Goal: Task Accomplishment & Management: Use online tool/utility

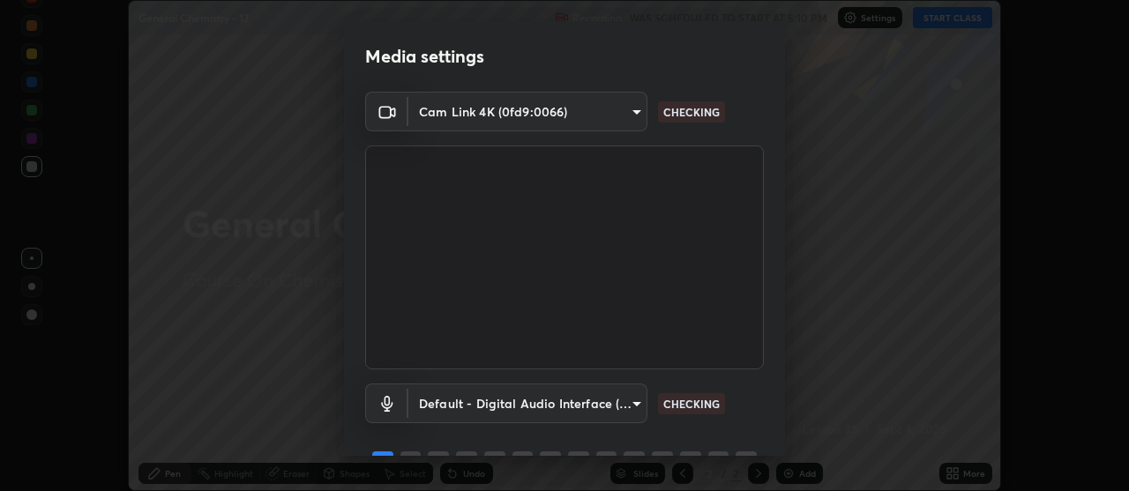
scroll to position [87, 0]
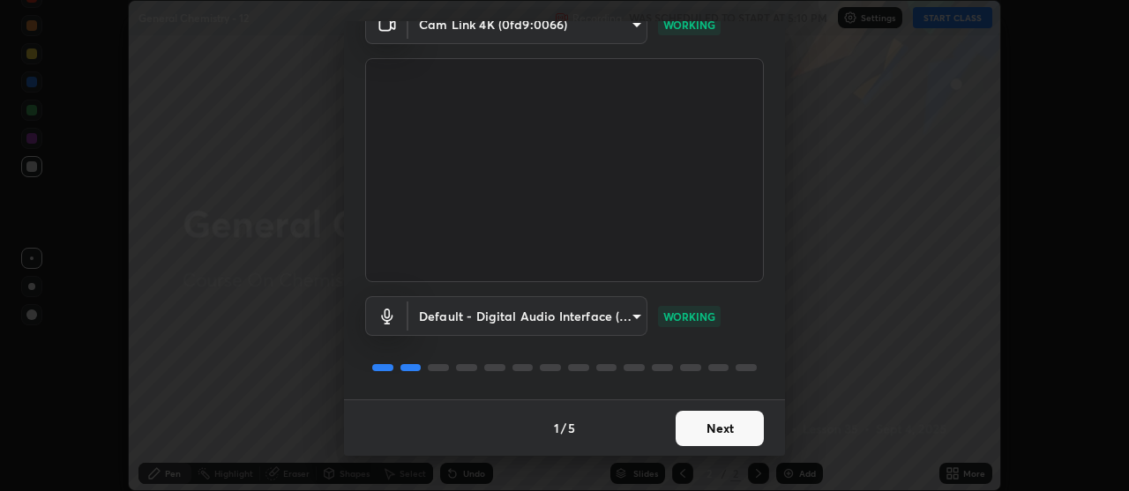
click at [722, 424] on button "Next" at bounding box center [720, 428] width 88 height 35
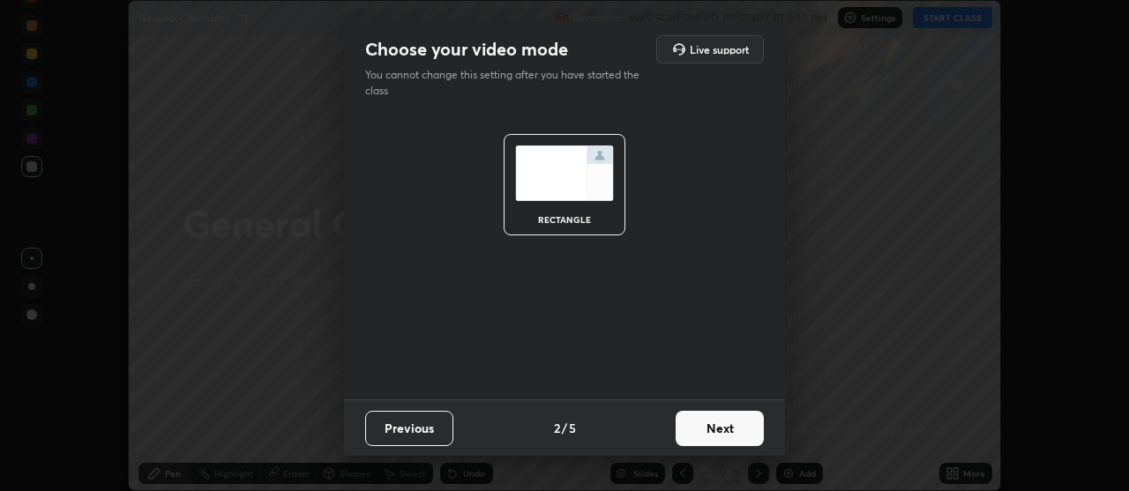
scroll to position [0, 0]
click at [720, 428] on button "Next" at bounding box center [720, 428] width 88 height 35
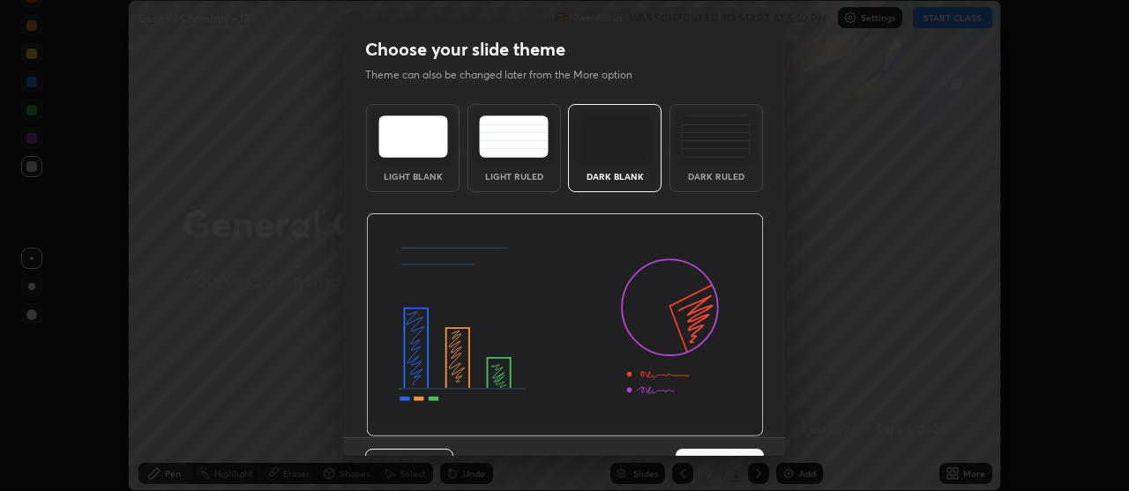
scroll to position [38, 0]
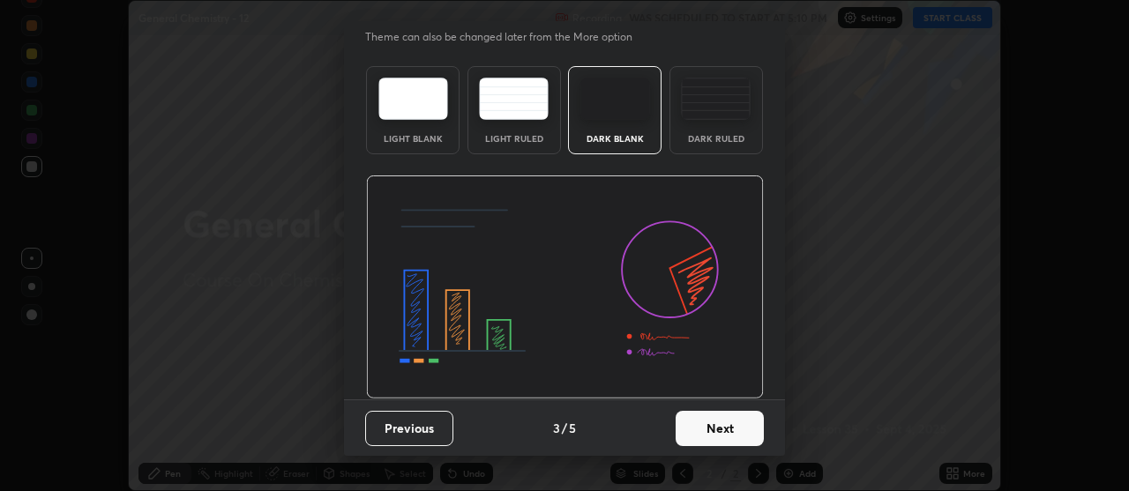
click at [696, 129] on div "Dark Ruled" at bounding box center [715, 110] width 93 height 88
click at [702, 429] on button "Next" at bounding box center [720, 428] width 88 height 35
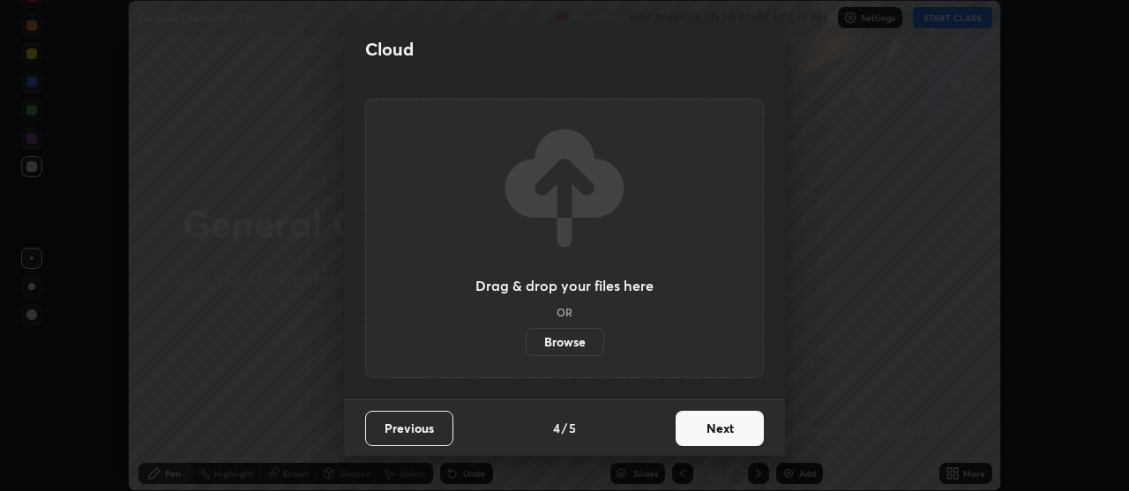
scroll to position [0, 0]
click at [709, 423] on button "Next" at bounding box center [720, 428] width 88 height 35
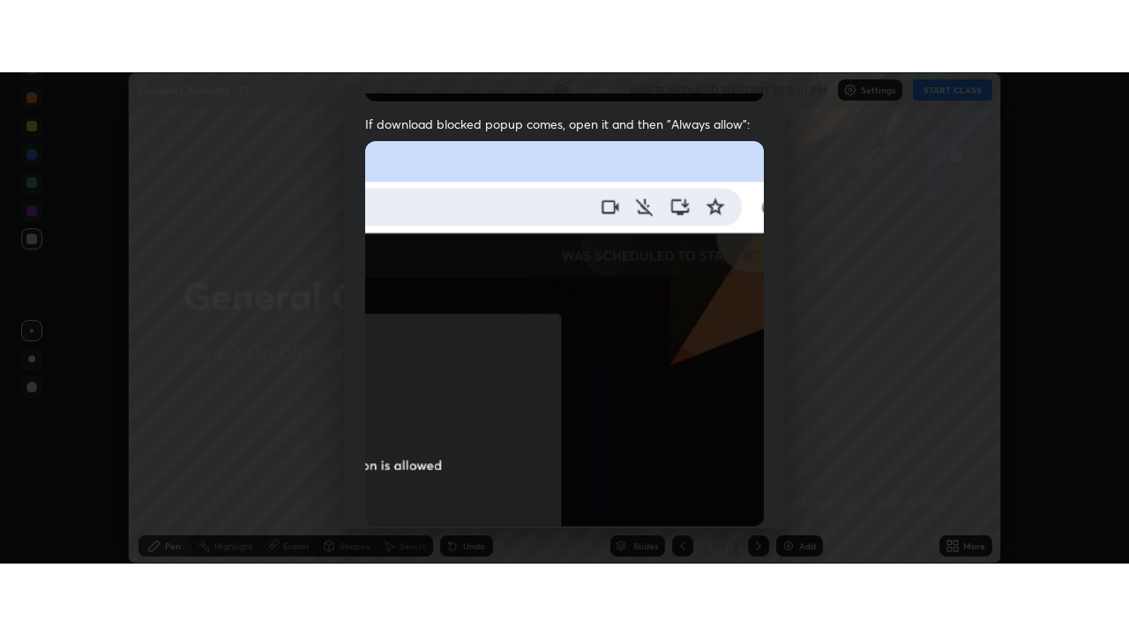
scroll to position [447, 0]
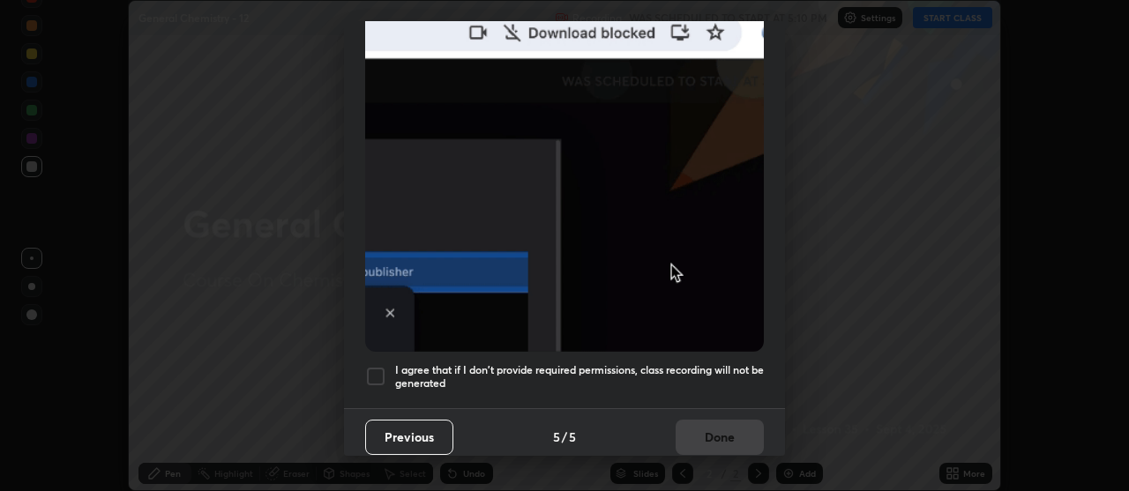
click at [377, 366] on div at bounding box center [375, 376] width 21 height 21
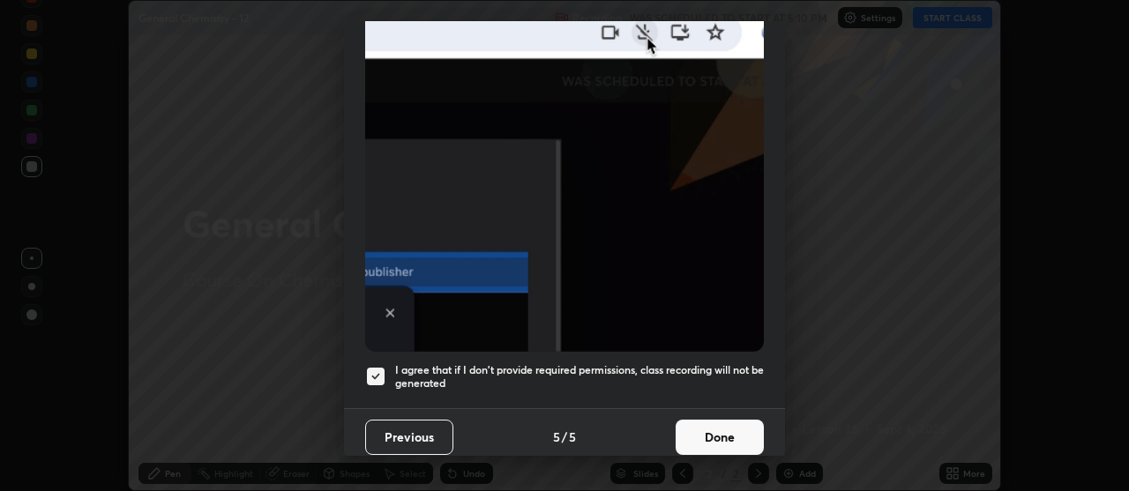
click at [698, 427] on button "Done" at bounding box center [720, 437] width 88 height 35
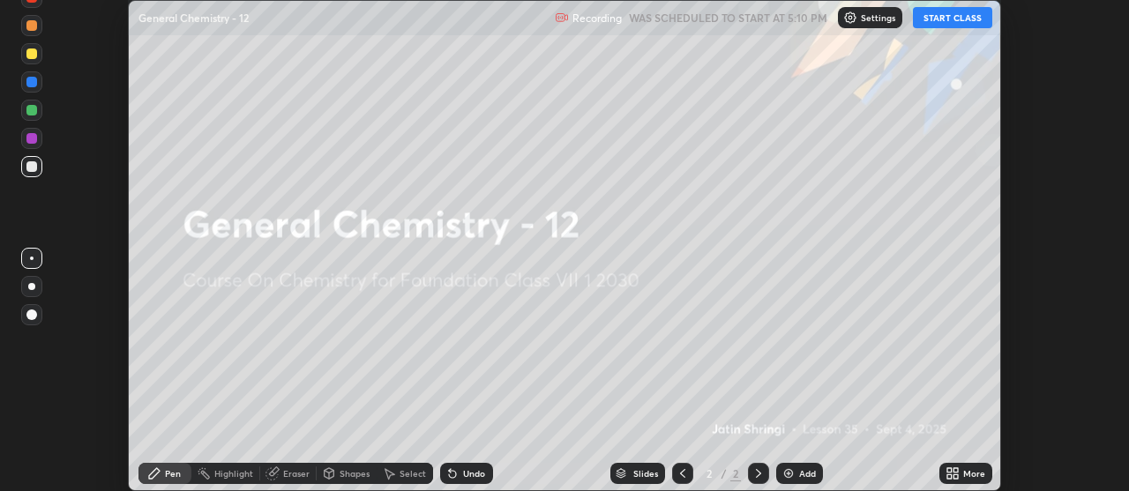
click at [787, 473] on img at bounding box center [788, 474] width 14 height 14
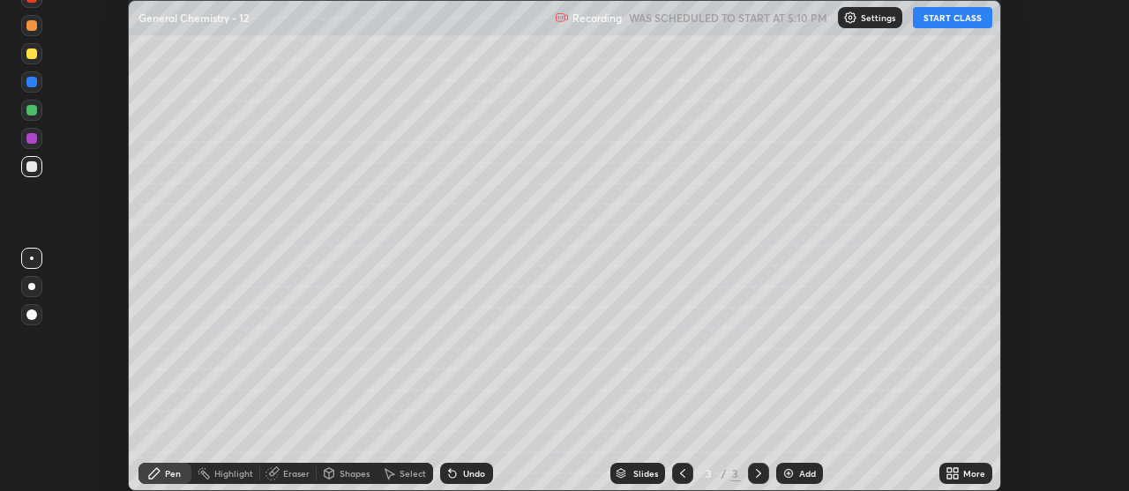
click at [950, 21] on button "START CLASS" at bounding box center [952, 17] width 79 height 21
click at [785, 472] on img at bounding box center [788, 474] width 14 height 14
click at [953, 474] on icon at bounding box center [955, 476] width 4 height 4
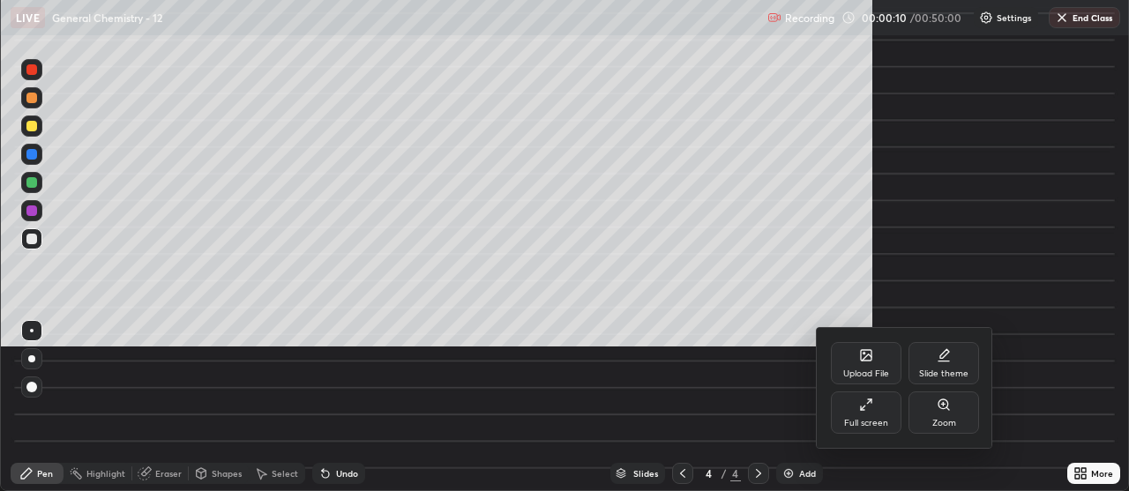
scroll to position [635, 1129]
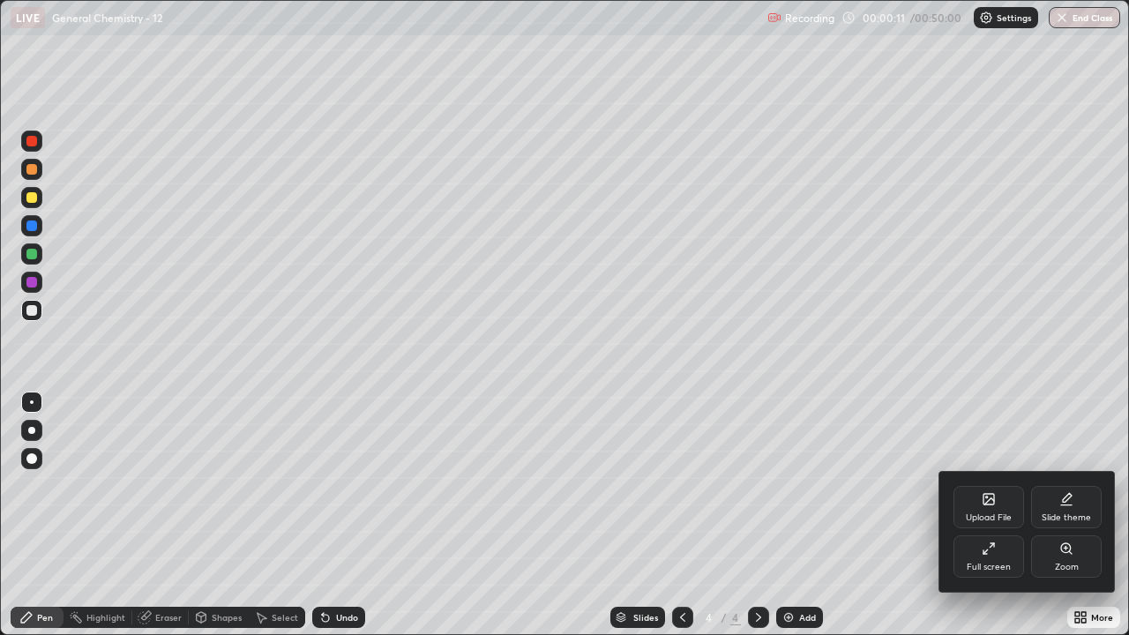
click at [974, 490] on div "Full screen" at bounding box center [988, 556] width 71 height 42
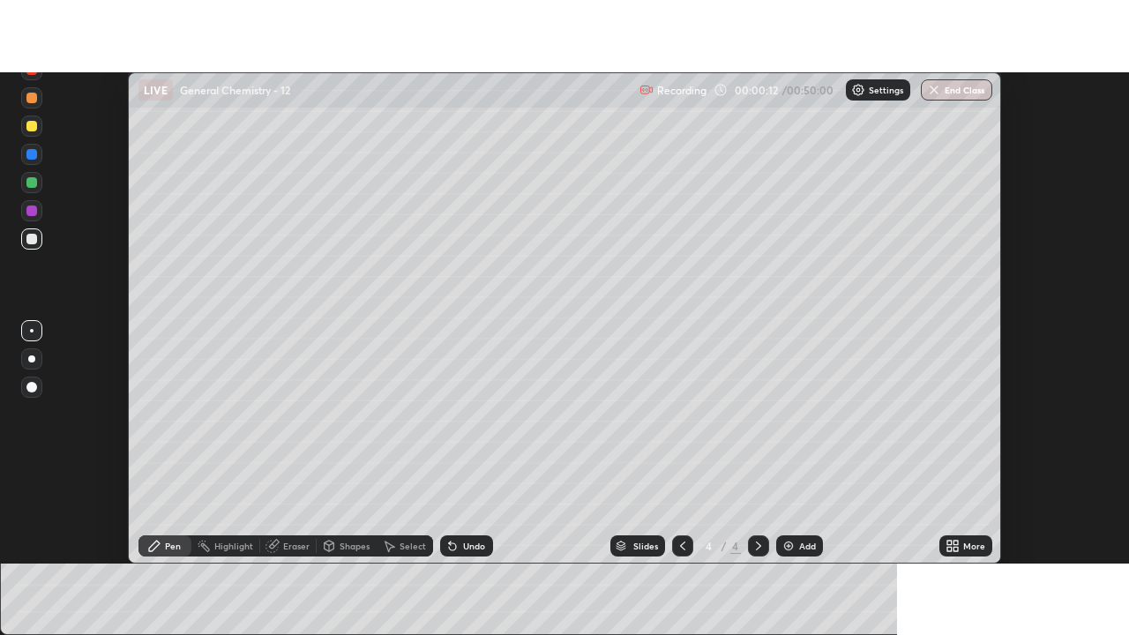
scroll to position [87695, 87058]
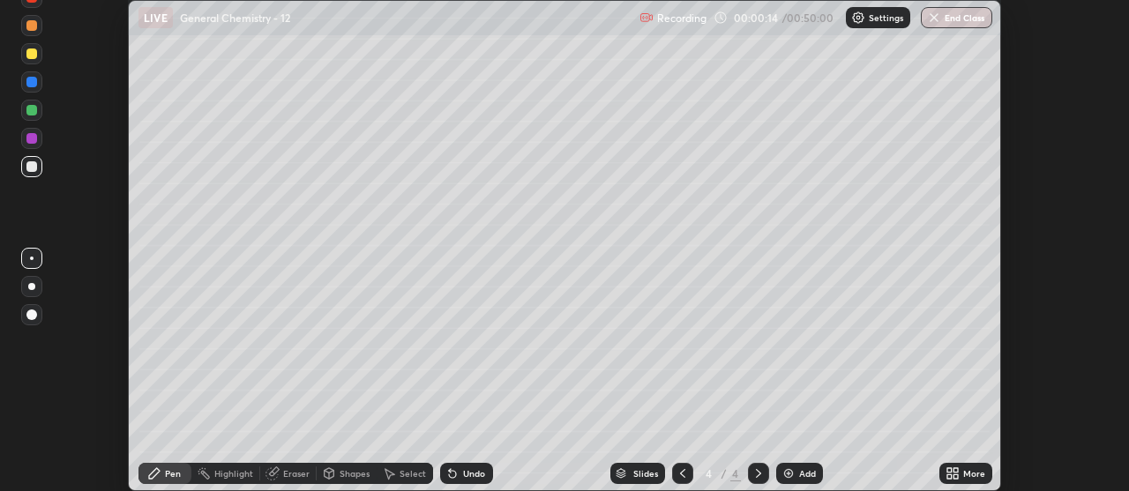
click at [954, 470] on icon at bounding box center [955, 470] width 4 height 4
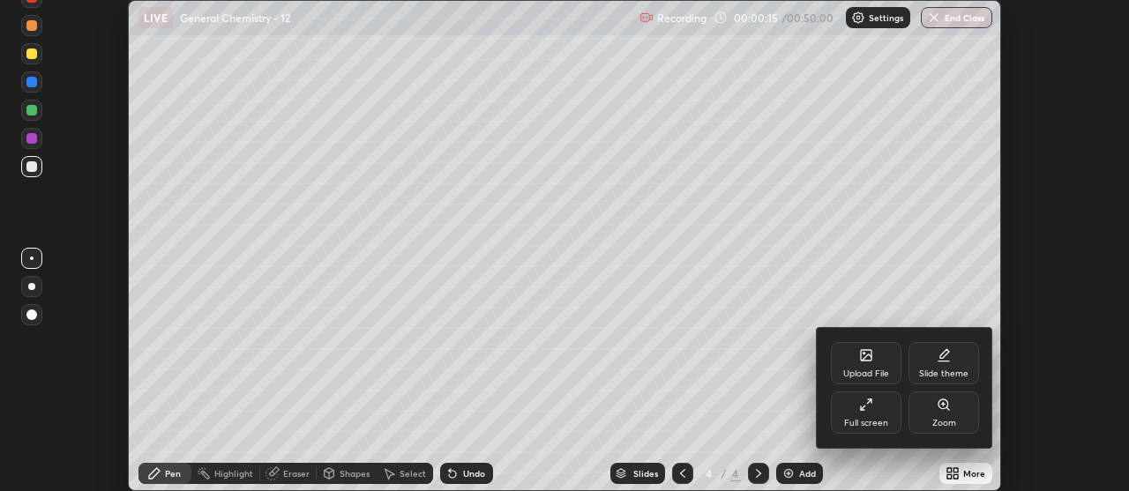
click at [861, 405] on icon at bounding box center [866, 405] width 14 height 14
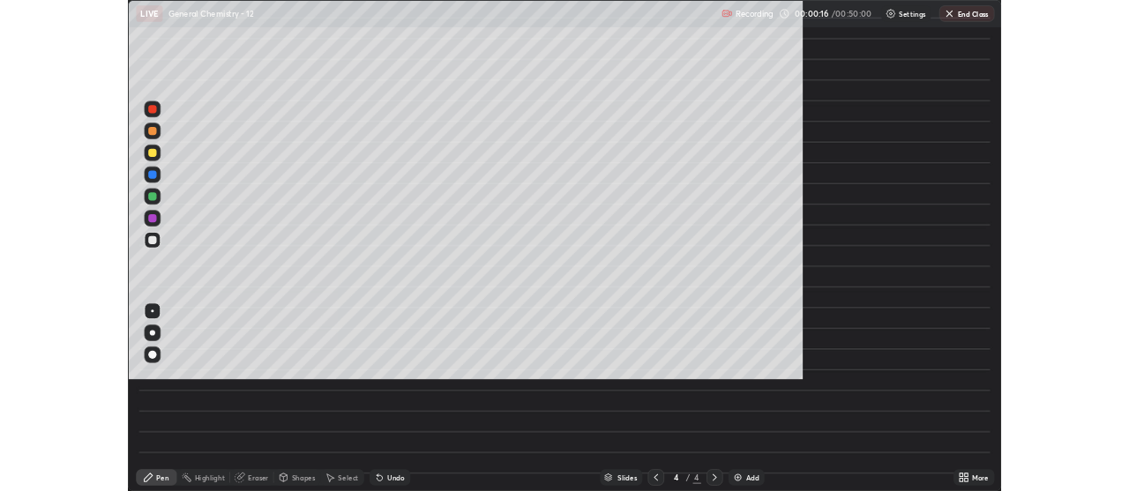
scroll to position [635, 1129]
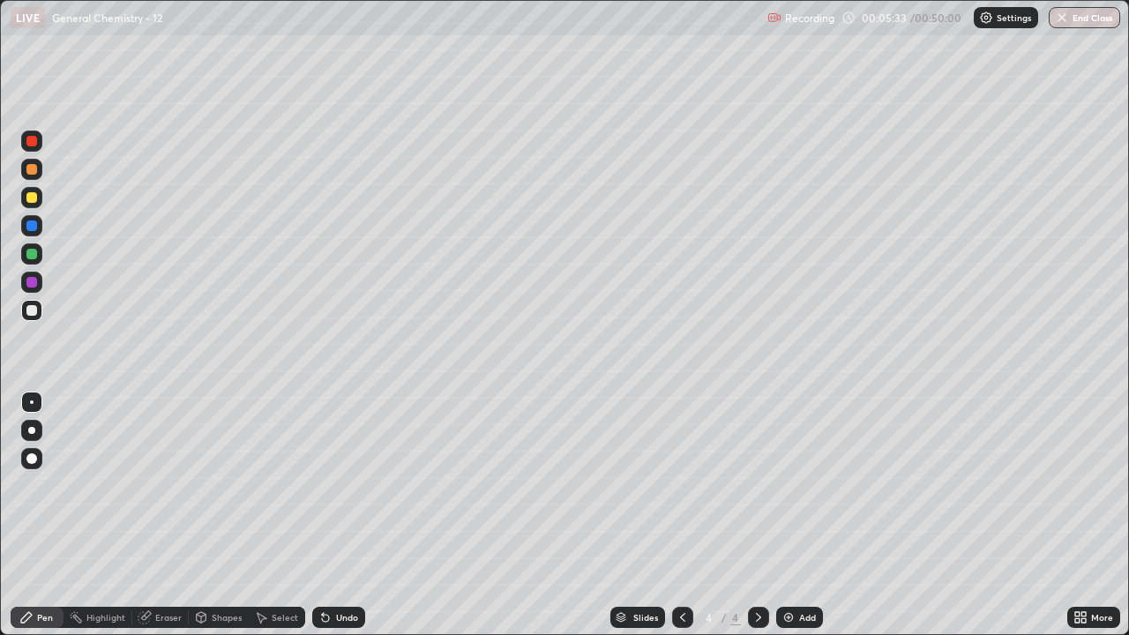
click at [789, 490] on img at bounding box center [788, 617] width 14 height 14
click at [30, 228] on div at bounding box center [31, 225] width 11 height 11
click at [27, 200] on div at bounding box center [31, 197] width 11 height 11
click at [325, 490] on icon at bounding box center [325, 618] width 7 height 7
click at [323, 490] on icon at bounding box center [325, 618] width 7 height 7
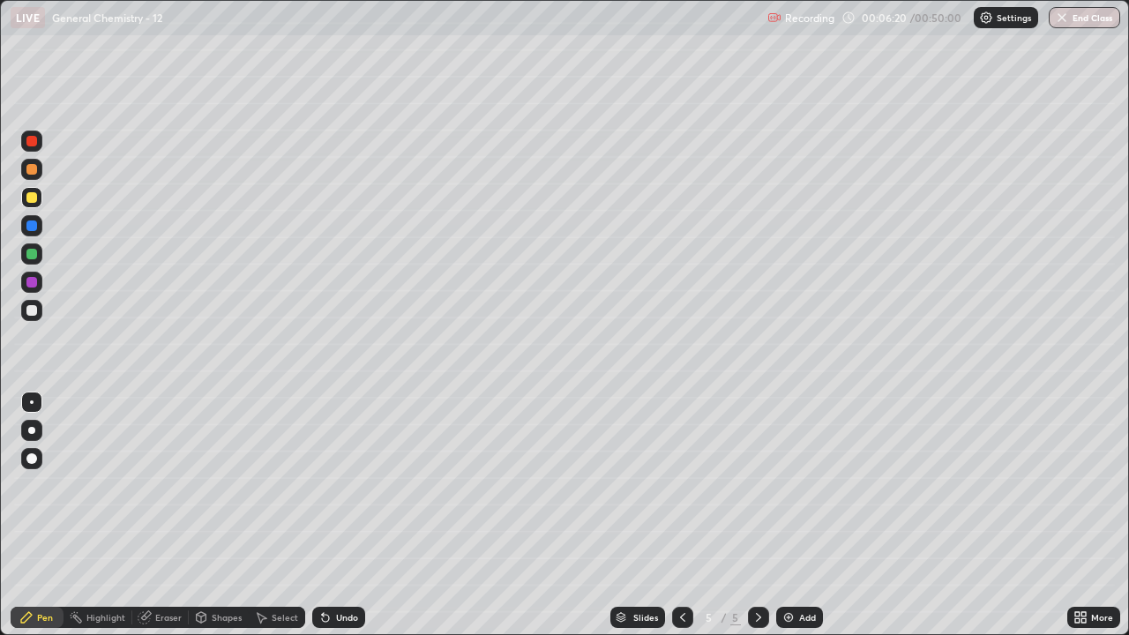
click at [324, 490] on icon at bounding box center [325, 618] width 7 height 7
click at [325, 490] on icon at bounding box center [325, 618] width 7 height 7
click at [41, 490] on div "Pen" at bounding box center [45, 617] width 16 height 9
click at [322, 490] on icon at bounding box center [323, 614] width 2 height 2
click at [33, 143] on div at bounding box center [31, 141] width 11 height 11
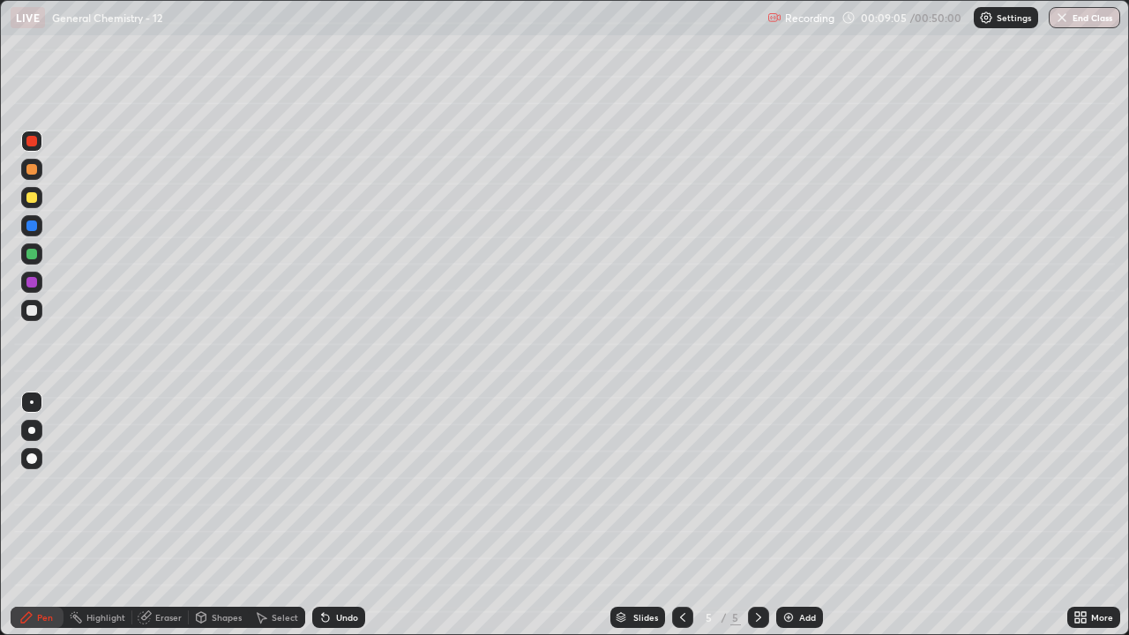
click at [160, 490] on div "Eraser" at bounding box center [168, 617] width 26 height 9
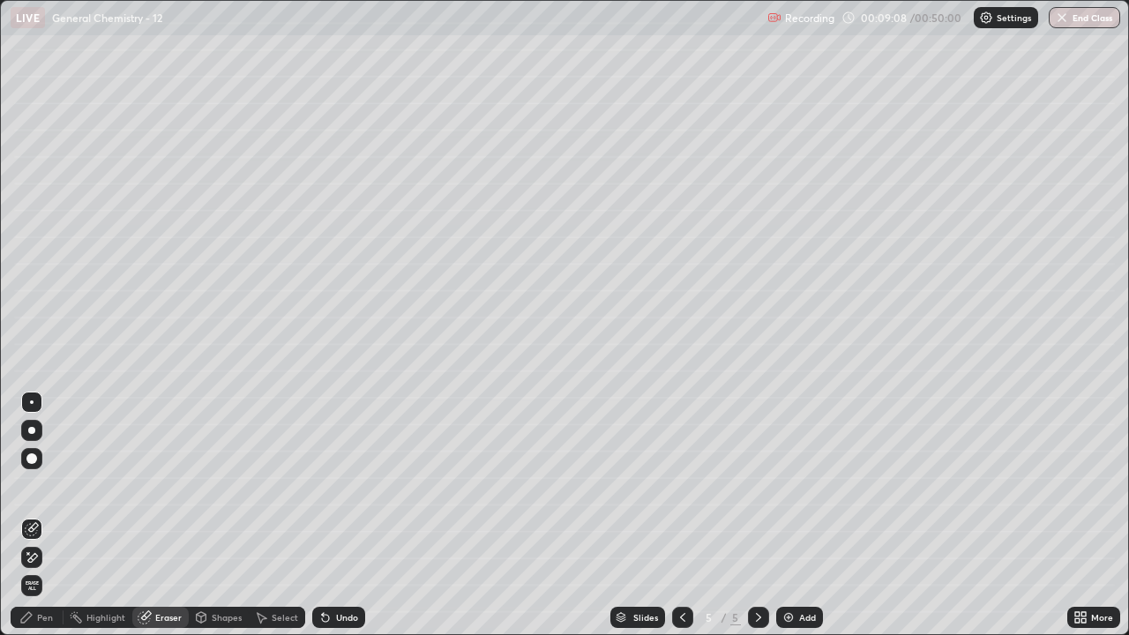
click at [30, 490] on icon at bounding box center [32, 557] width 14 height 15
click at [49, 490] on div "Pen" at bounding box center [45, 617] width 16 height 9
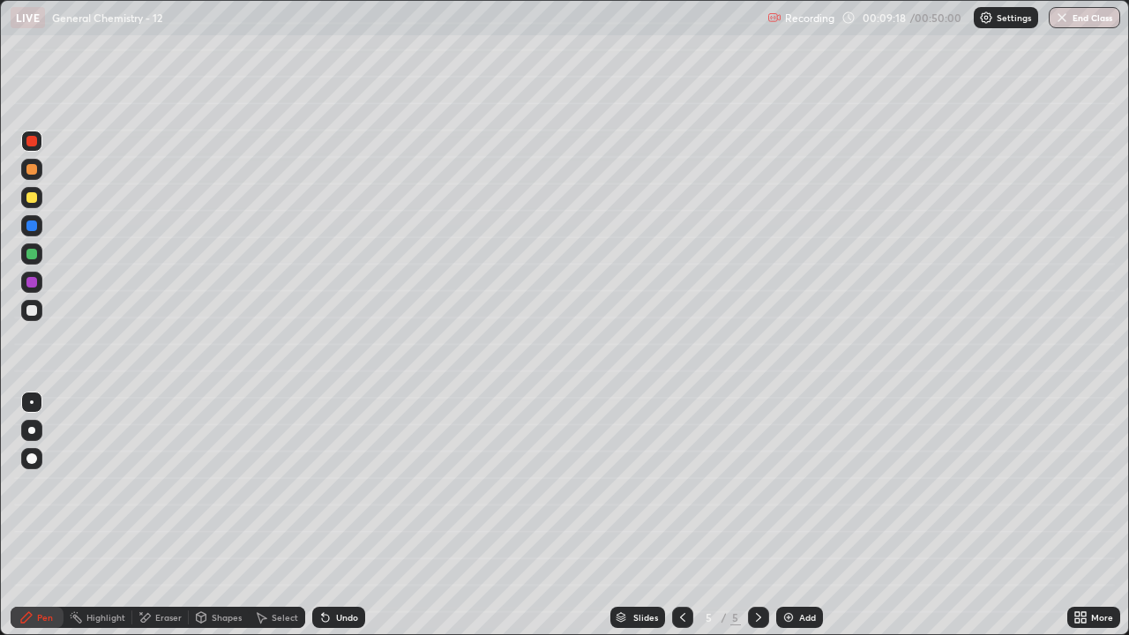
click at [31, 254] on div at bounding box center [31, 254] width 11 height 11
click at [29, 169] on div at bounding box center [31, 169] width 11 height 11
click at [679, 490] on icon at bounding box center [683, 617] width 14 height 14
click at [758, 490] on icon at bounding box center [758, 617] width 14 height 14
click at [680, 490] on icon at bounding box center [682, 617] width 5 height 9
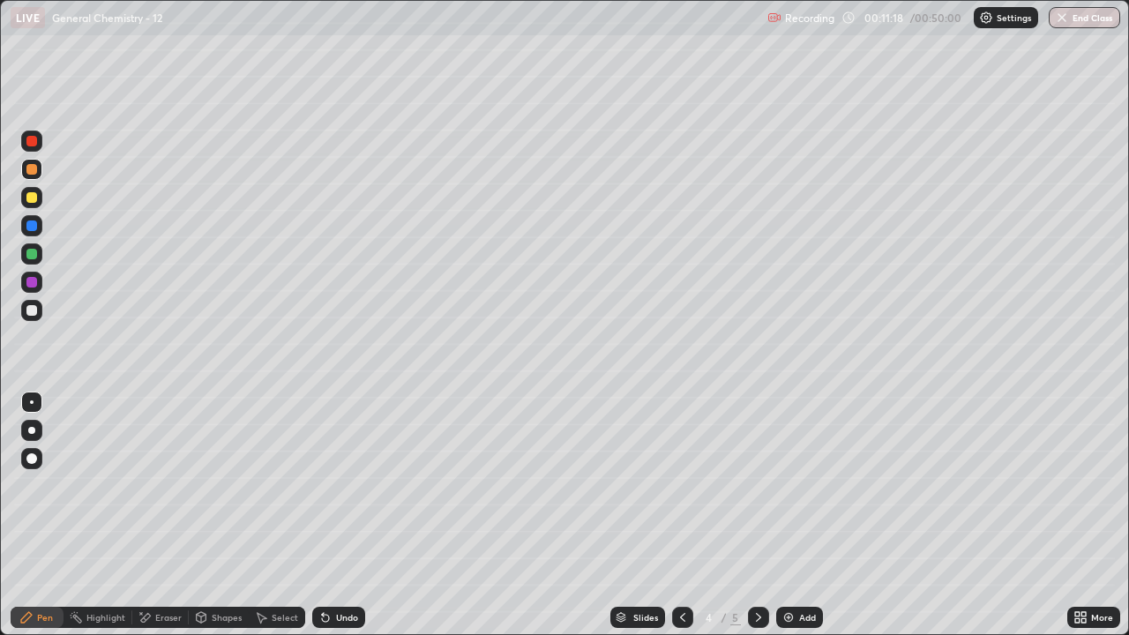
click at [681, 490] on icon at bounding box center [683, 617] width 14 height 14
click at [757, 490] on icon at bounding box center [758, 617] width 14 height 14
click at [753, 490] on icon at bounding box center [758, 617] width 14 height 14
click at [679, 490] on icon at bounding box center [683, 617] width 14 height 14
click at [680, 490] on icon at bounding box center [682, 617] width 5 height 9
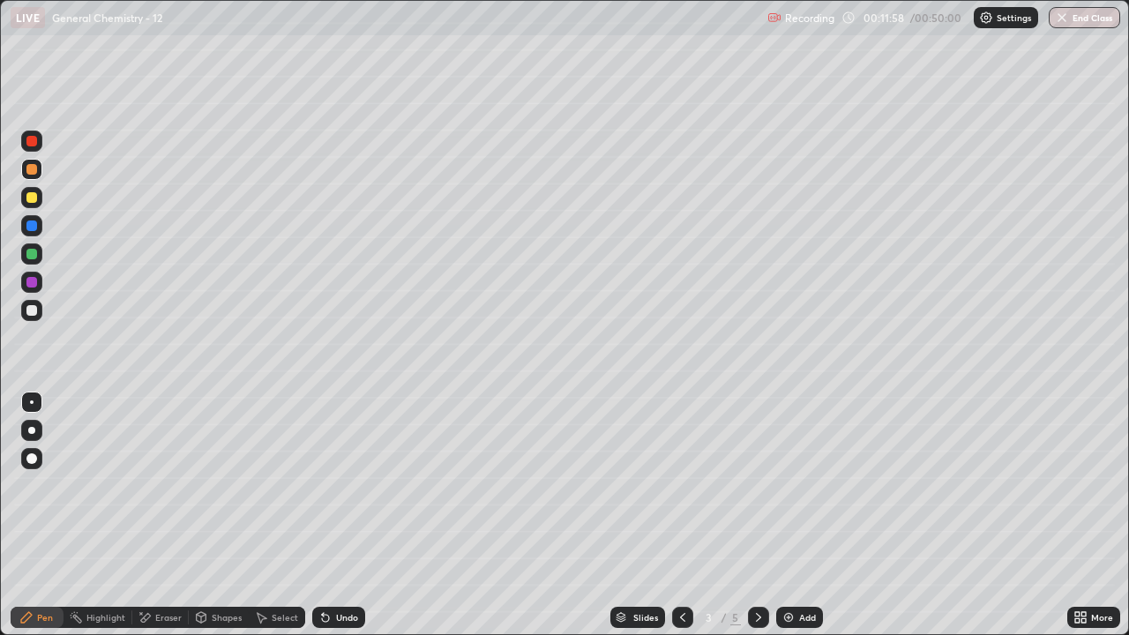
click at [751, 490] on icon at bounding box center [758, 617] width 14 height 14
click at [753, 490] on div at bounding box center [758, 617] width 21 height 21
click at [683, 490] on icon at bounding box center [683, 617] width 14 height 14
click at [757, 490] on icon at bounding box center [758, 617] width 14 height 14
click at [791, 490] on img at bounding box center [788, 617] width 14 height 14
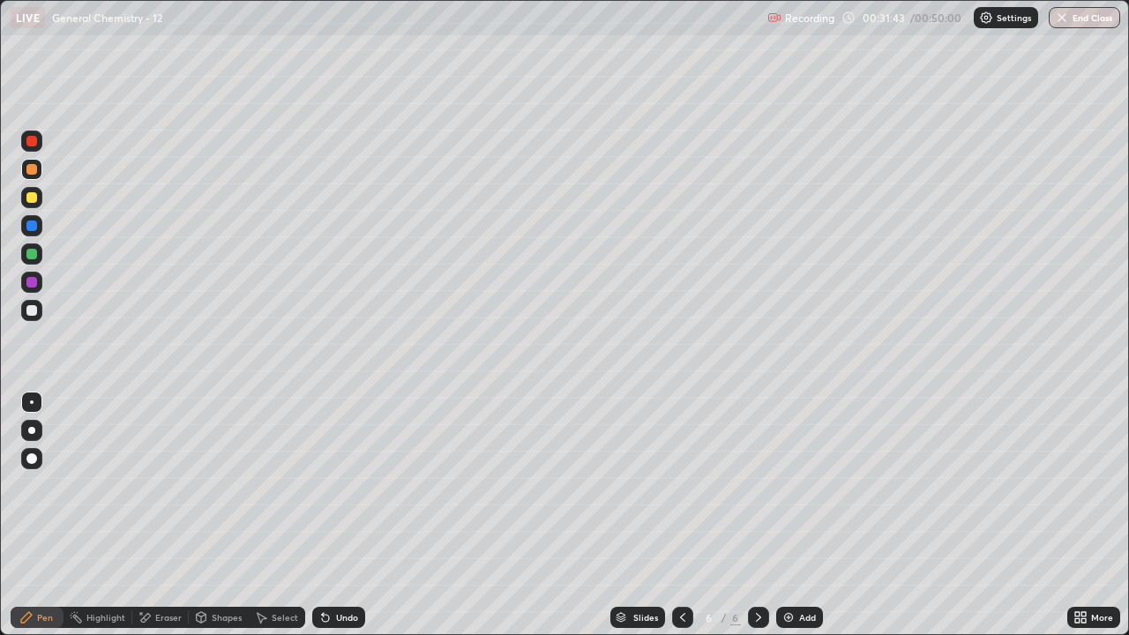
click at [677, 490] on icon at bounding box center [683, 617] width 14 height 14
click at [146, 490] on div "Eraser" at bounding box center [160, 617] width 56 height 35
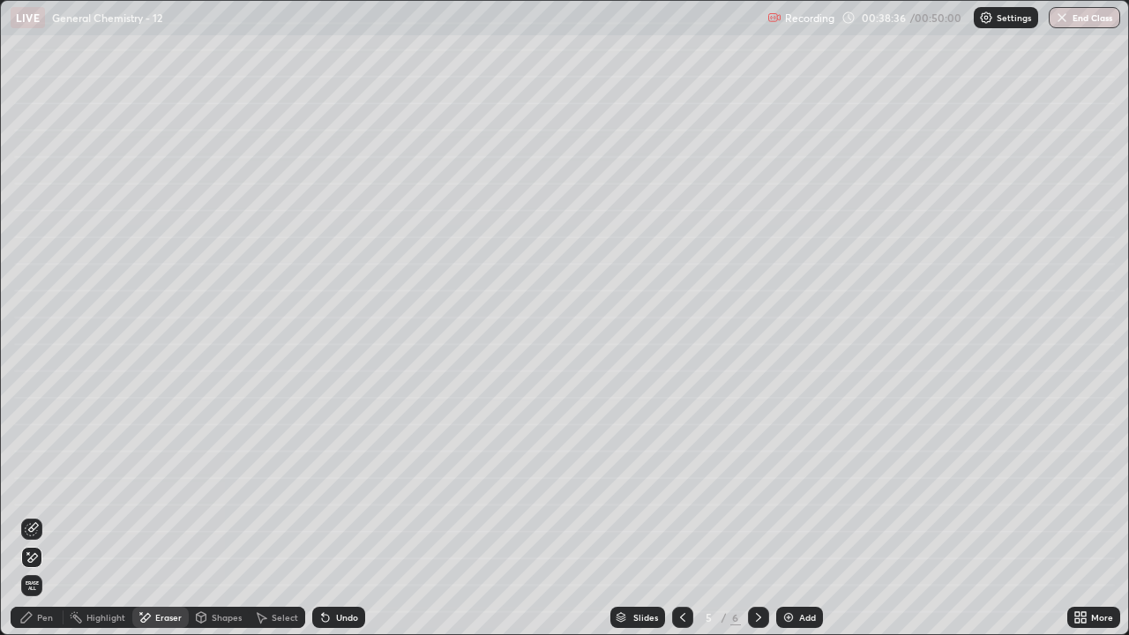
click at [1065, 20] on img "button" at bounding box center [1062, 18] width 14 height 14
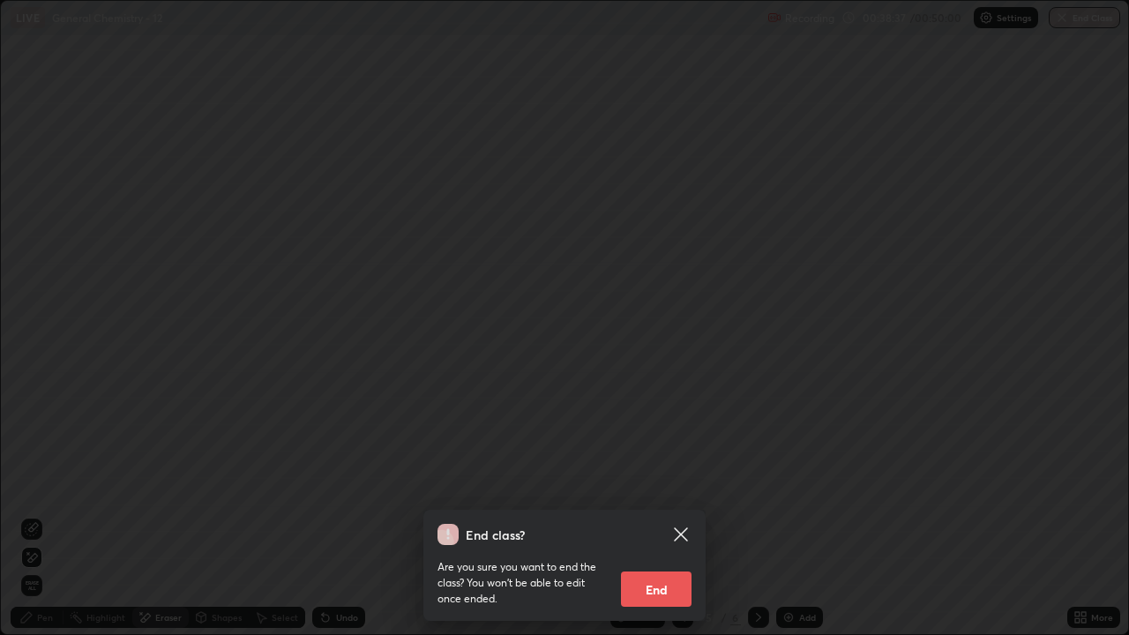
click at [657, 490] on button "End" at bounding box center [656, 588] width 71 height 35
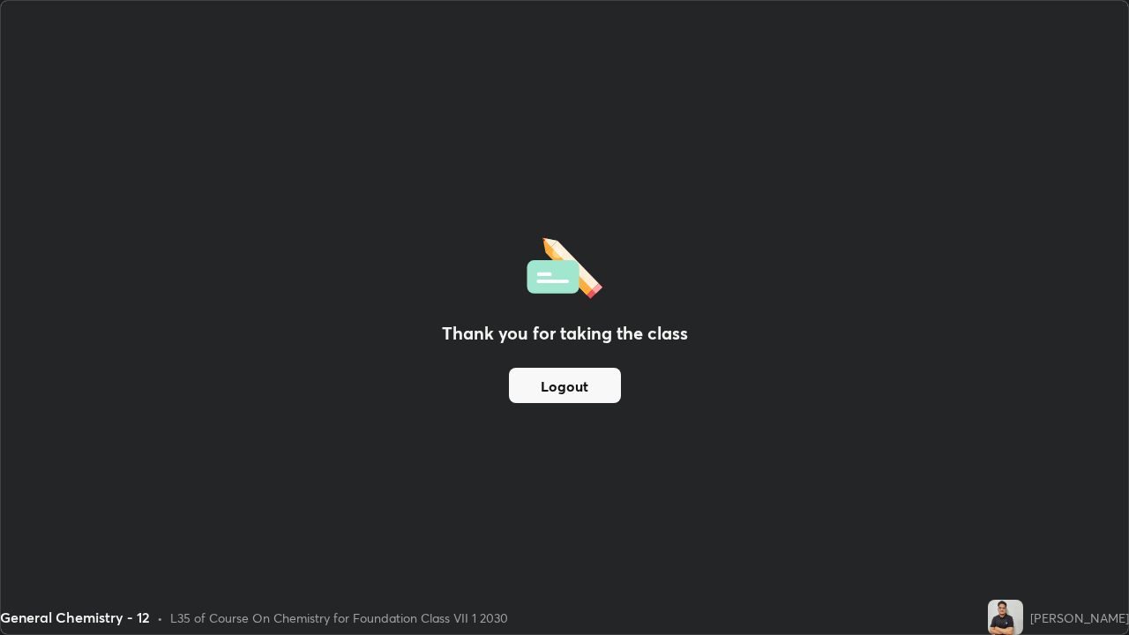
click at [553, 382] on button "Logout" at bounding box center [565, 385] width 112 height 35
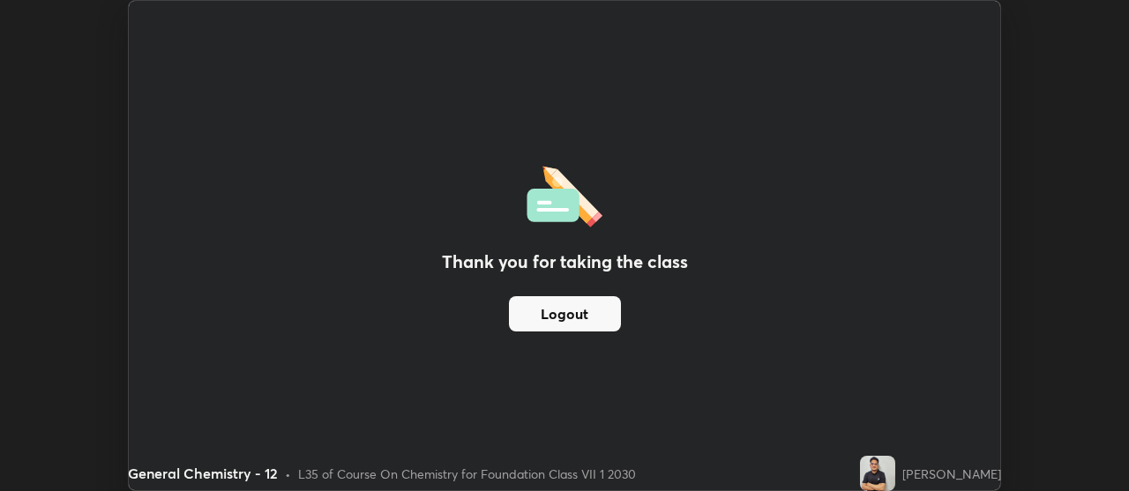
scroll to position [87695, 87058]
